Goal: Information Seeking & Learning: Learn about a topic

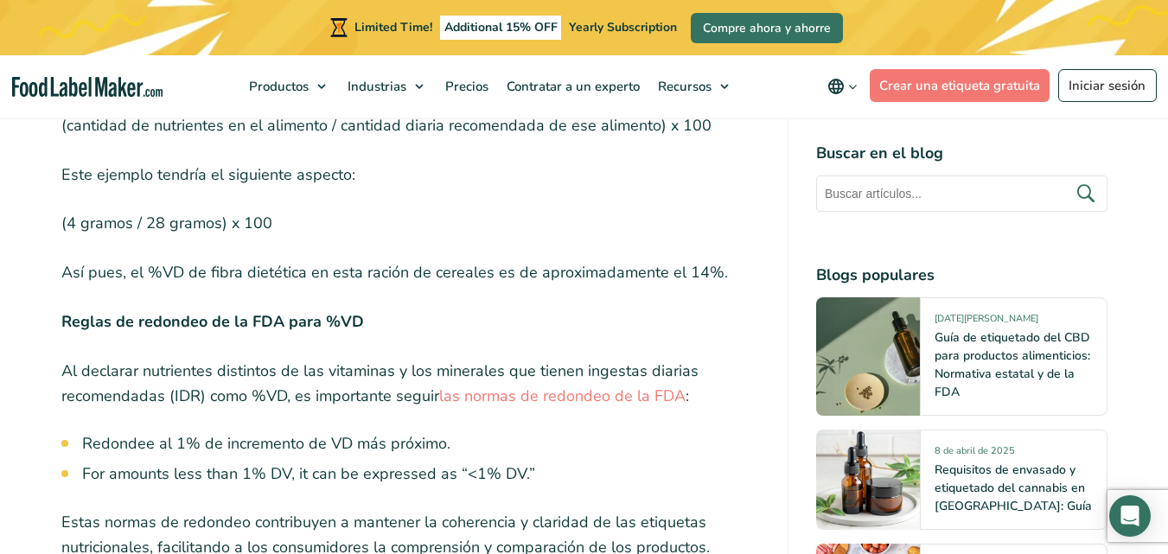
scroll to position [6570, 0]
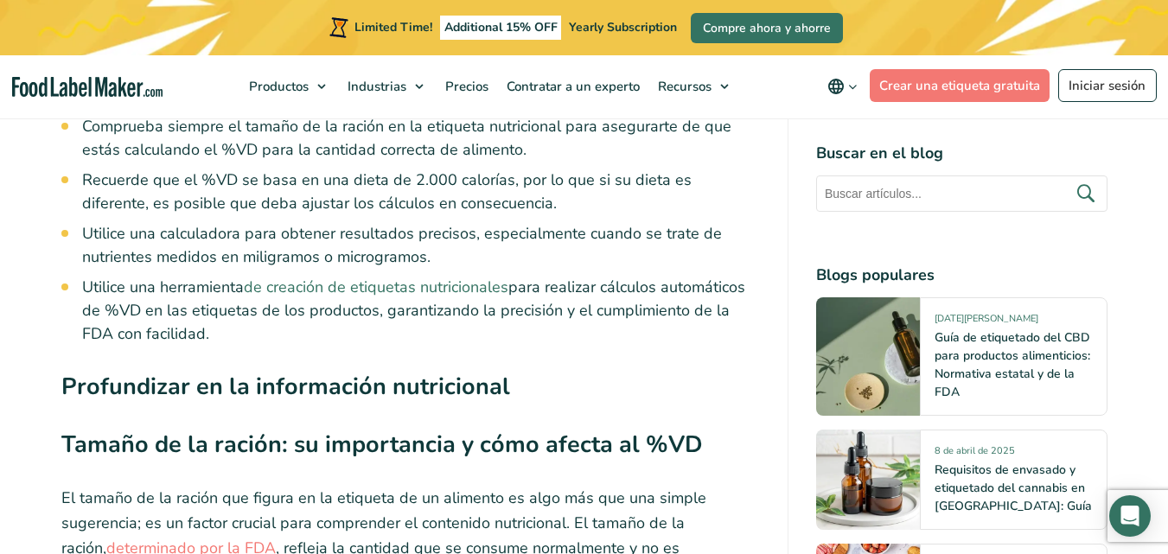
click at [435, 277] on link "de creación de etiquetas nutricionales" at bounding box center [376, 287] width 265 height 21
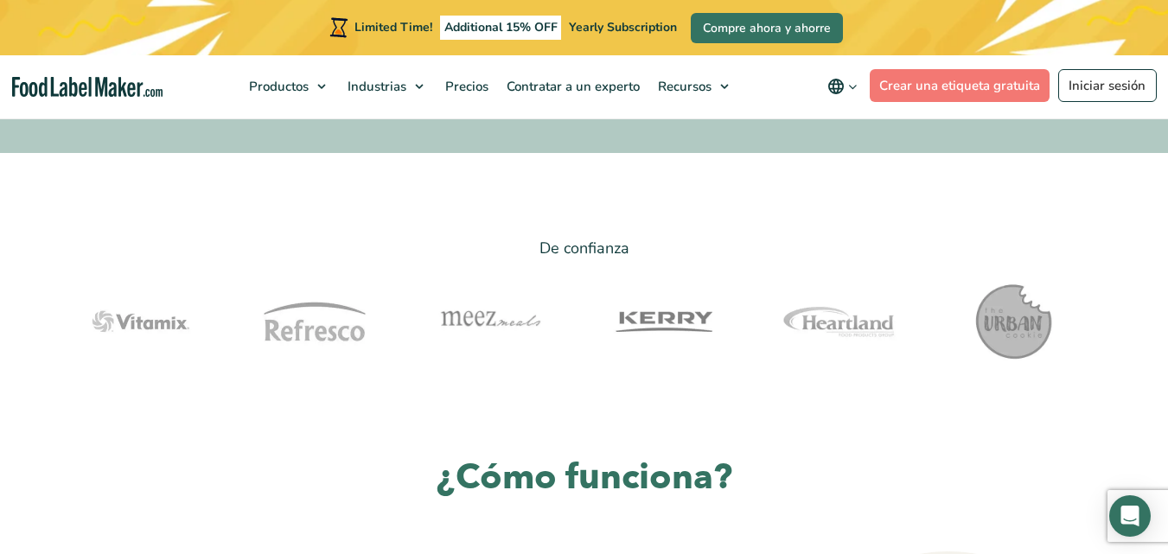
scroll to position [519, 0]
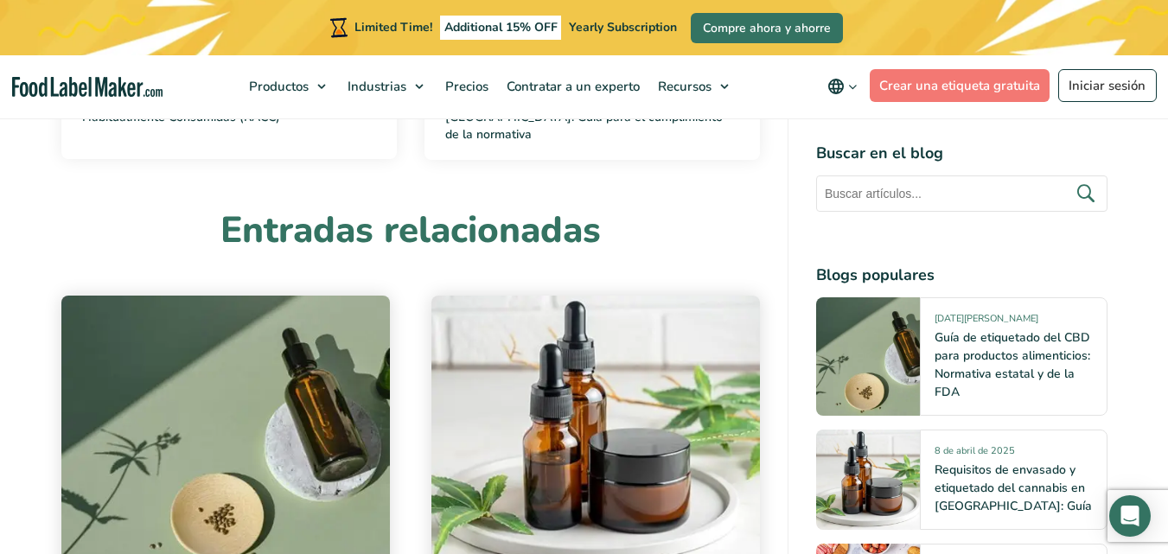
scroll to position [10892, 0]
